Goal: Task Accomplishment & Management: Use online tool/utility

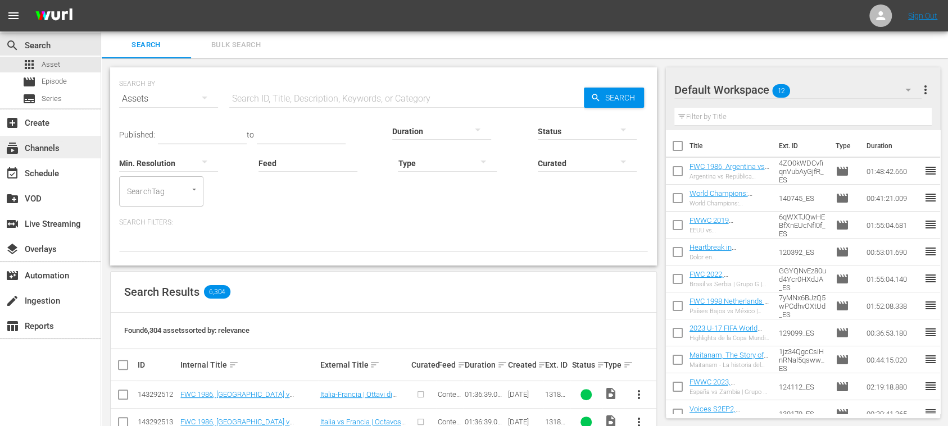
click at [57, 151] on div "subscriptions Channels" at bounding box center [31, 147] width 63 height 10
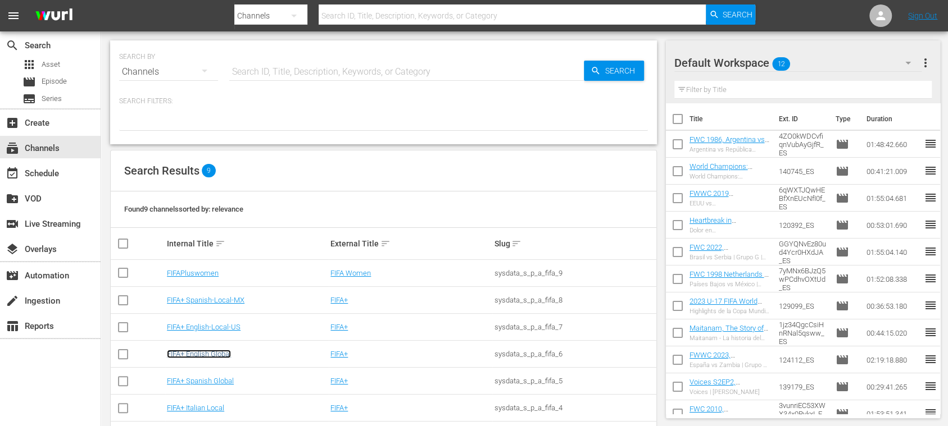
click at [221, 352] on link "FIFA+ English Global" at bounding box center [199, 354] width 64 height 8
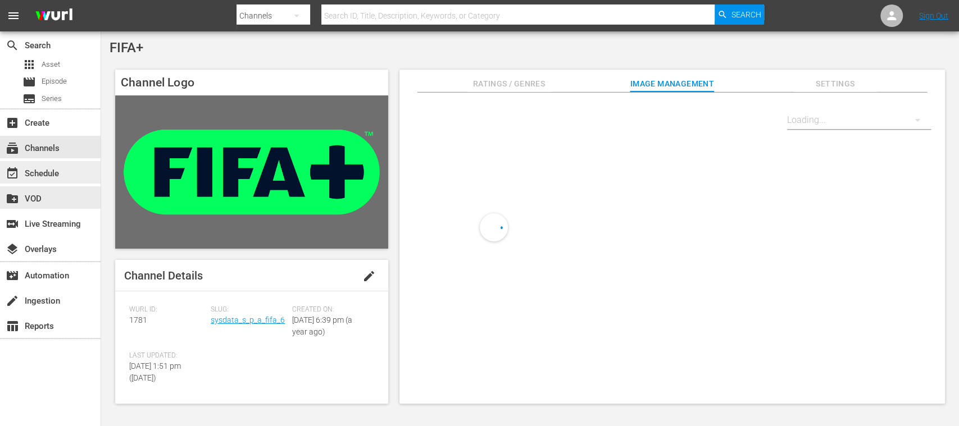
click at [62, 172] on div "event_available Schedule" at bounding box center [31, 172] width 63 height 10
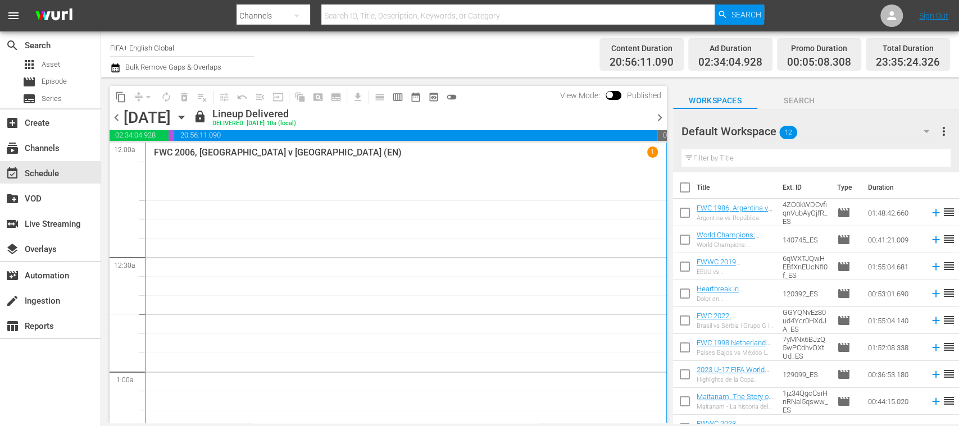
click at [661, 119] on span "chevron_right" at bounding box center [660, 118] width 14 height 14
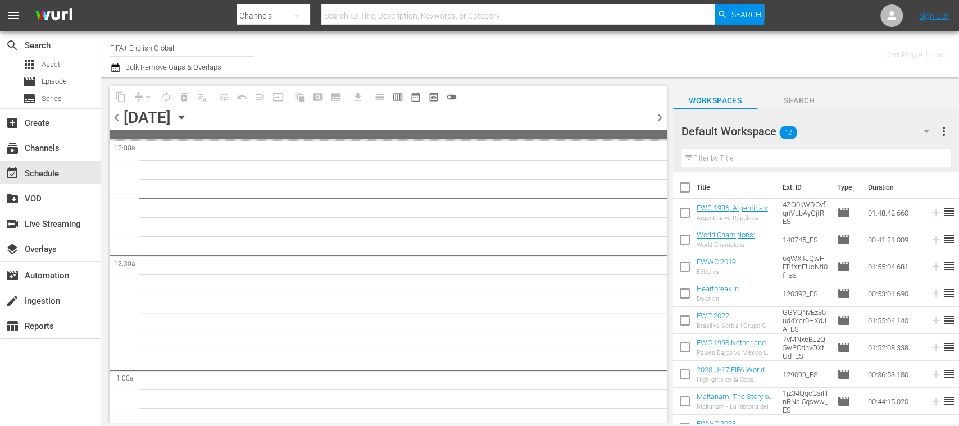
click at [661, 119] on span "chevron_right" at bounding box center [660, 118] width 14 height 14
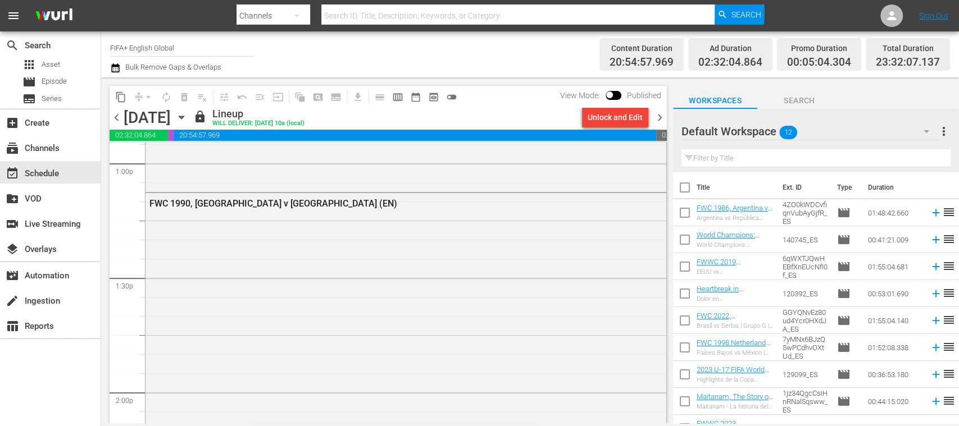
scroll to position [3195, 0]
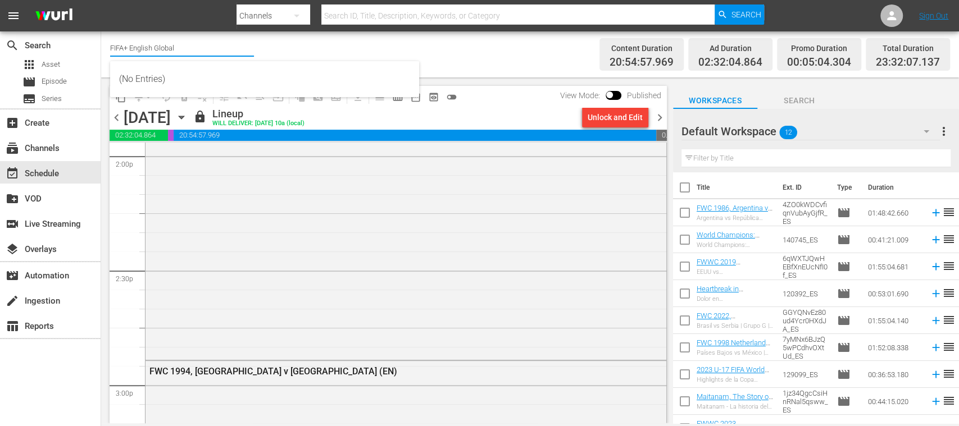
drag, startPoint x: 129, startPoint y: 51, endPoint x: 185, endPoint y: 48, distance: 55.7
click at [185, 48] on input "FIFA+ English Global" at bounding box center [182, 47] width 144 height 27
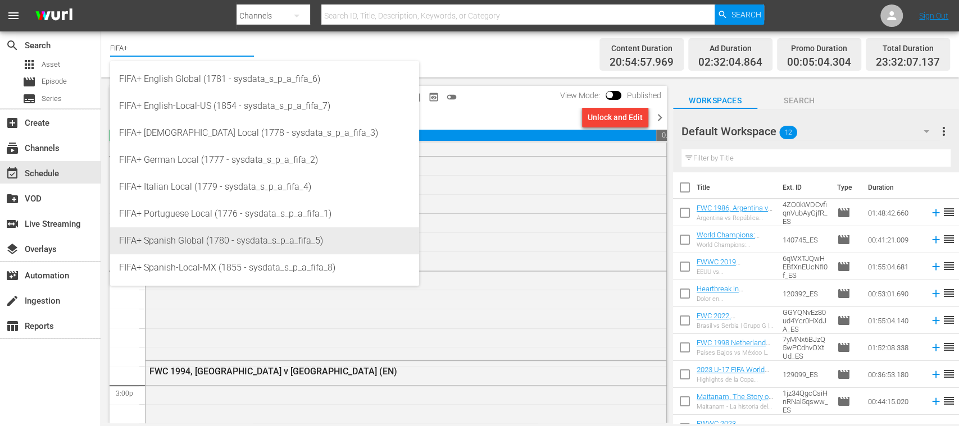
click at [209, 246] on div "FIFA+ Spanish Global (1780 - sysdata_s_p_a_fifa_5)" at bounding box center [264, 241] width 291 height 27
type input "FIFA+ Spanish Global (1780 - sysdata_s_p_a_fifa_5)"
